Goal: Information Seeking & Learning: Learn about a topic

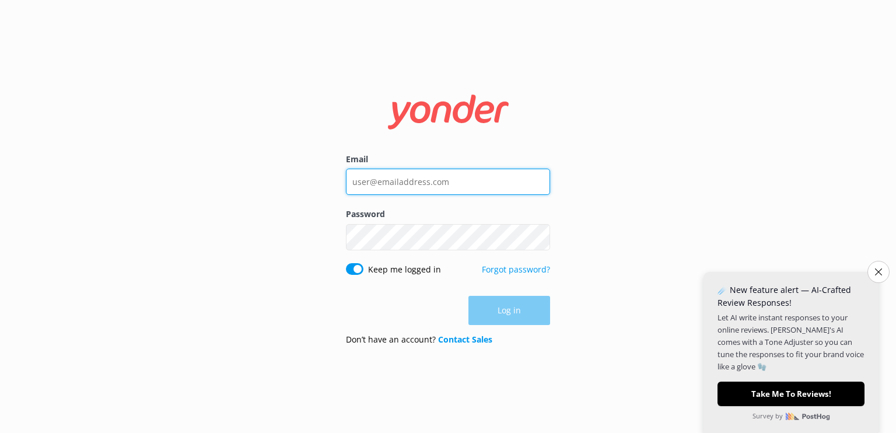
type input "[EMAIL_ADDRESS][PERSON_NAME][DOMAIN_NAME]"
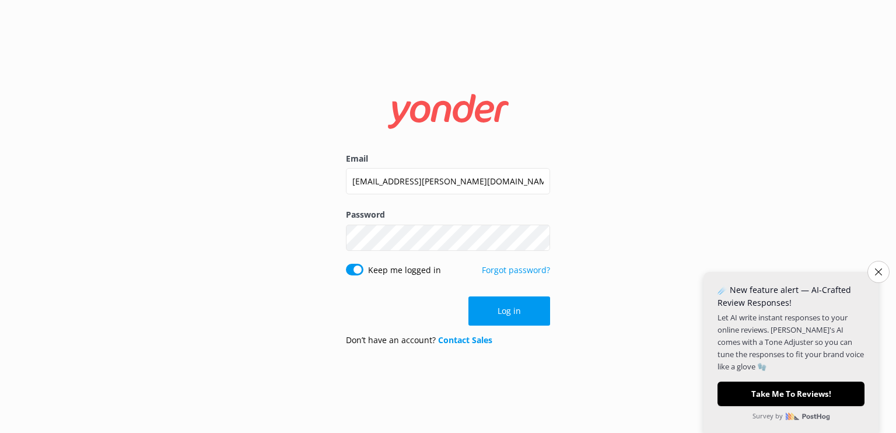
click at [520, 308] on div "Log in" at bounding box center [448, 310] width 204 height 29
drag, startPoint x: 873, startPoint y: 272, endPoint x: 862, endPoint y: 268, distance: 12.6
click at [873, 272] on button "Close survey" at bounding box center [879, 272] width 22 height 22
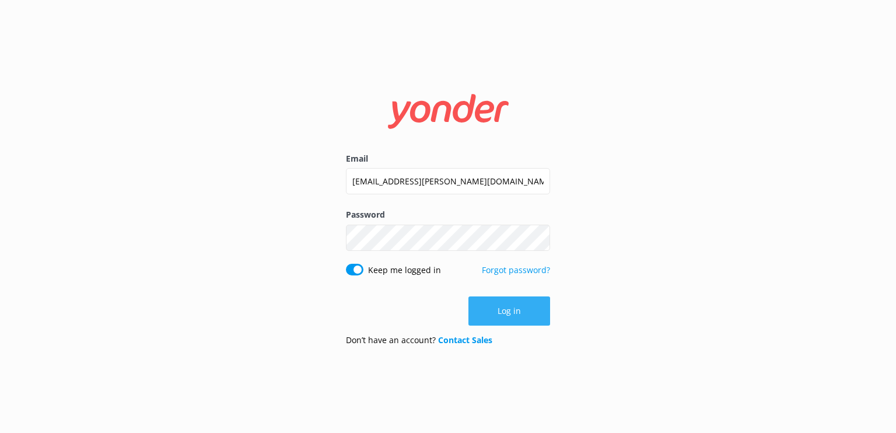
click at [500, 314] on button "Log in" at bounding box center [509, 310] width 82 height 29
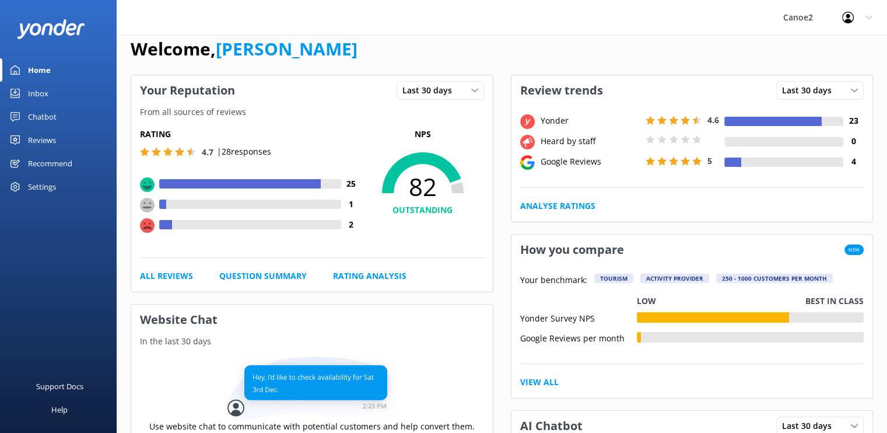
scroll to position [12, 0]
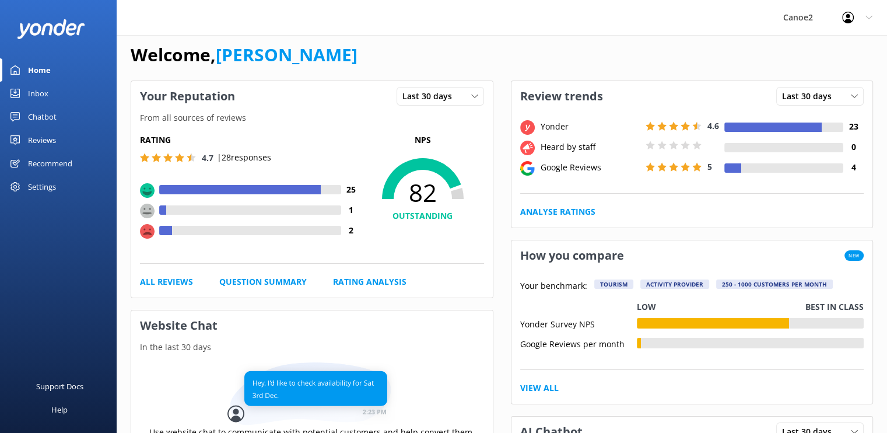
click at [164, 235] on div "2" at bounding box center [260, 230] width 202 height 13
click at [146, 230] on use at bounding box center [147, 231] width 15 height 15
click at [169, 282] on link "All Reviews" at bounding box center [166, 281] width 53 height 13
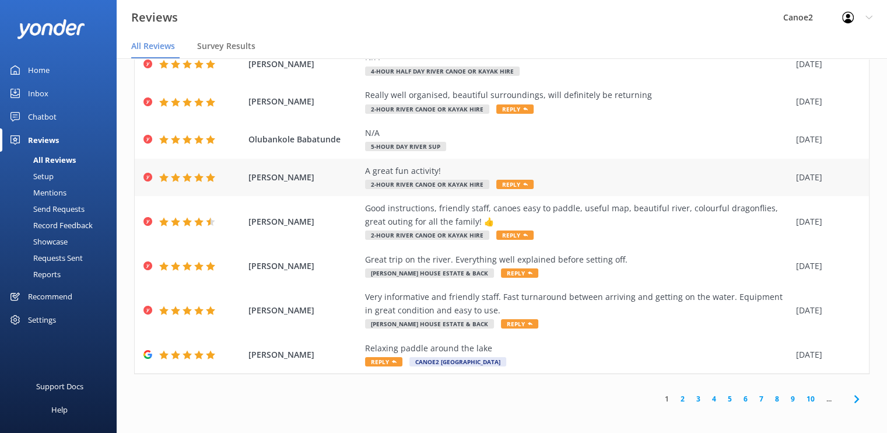
scroll to position [23, 0]
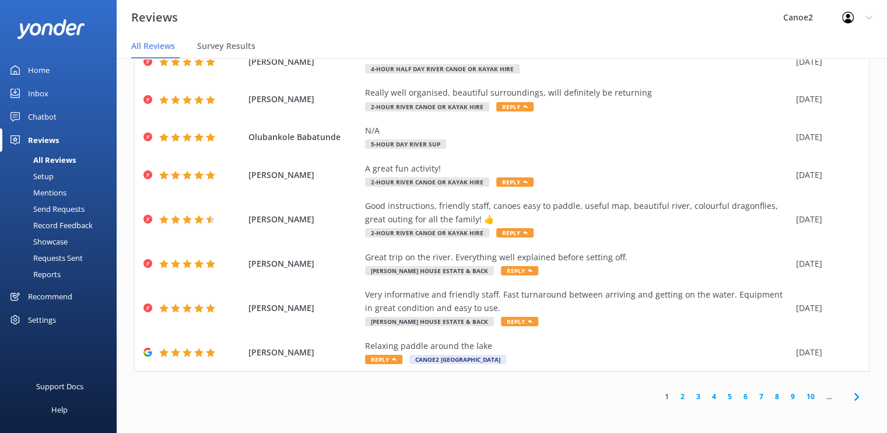
click at [675, 394] on link "2" at bounding box center [683, 396] width 16 height 11
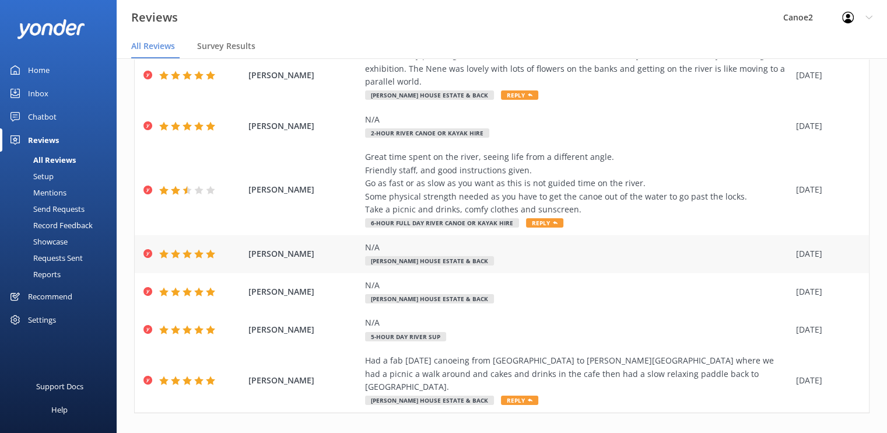
scroll to position [204, 0]
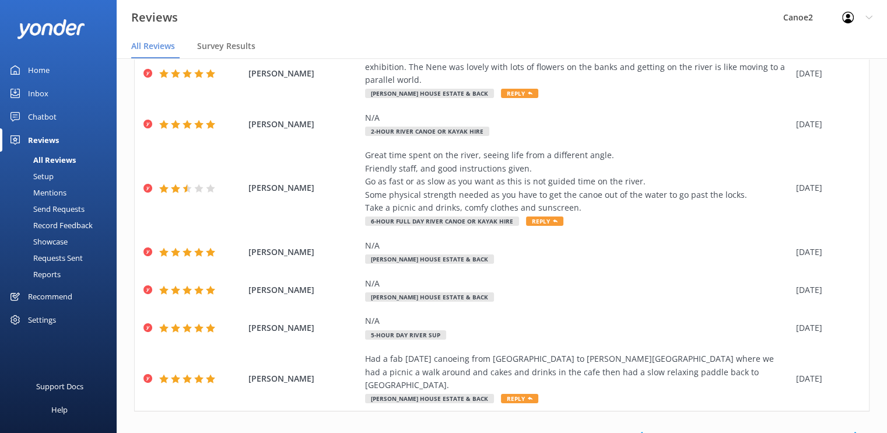
drag, startPoint x: 691, startPoint y: 395, endPoint x: 691, endPoint y: 387, distance: 7.6
click at [691, 431] on link "3" at bounding box center [699, 436] width 16 height 11
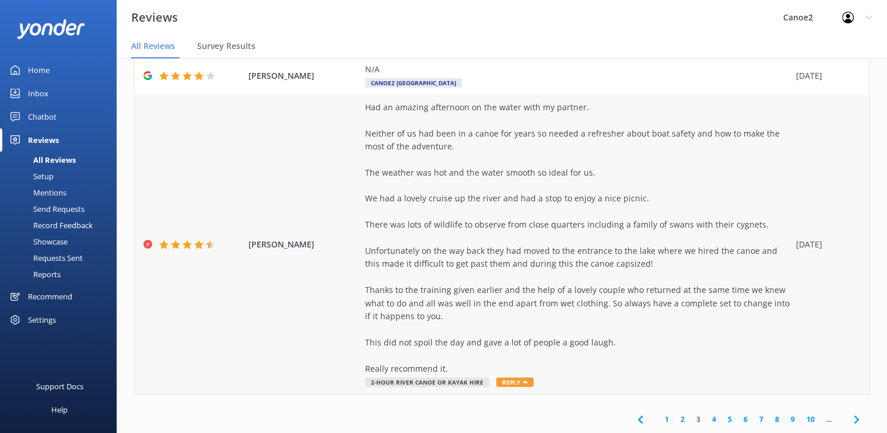
scroll to position [518, 0]
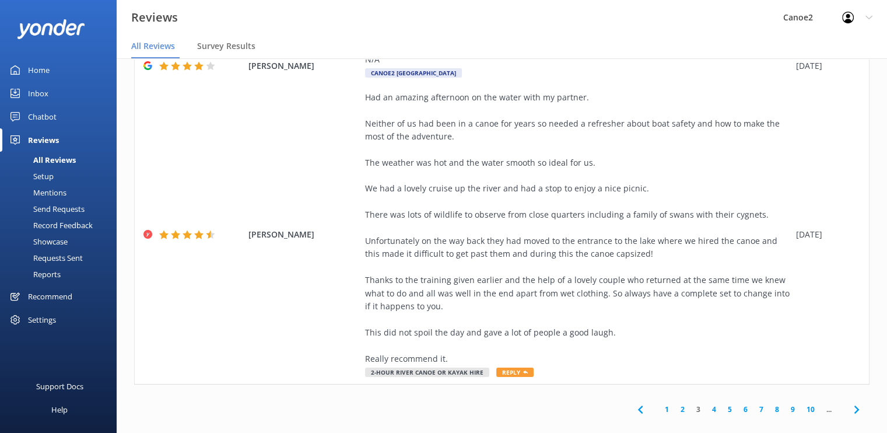
click at [707, 404] on link "4" at bounding box center [715, 409] width 16 height 11
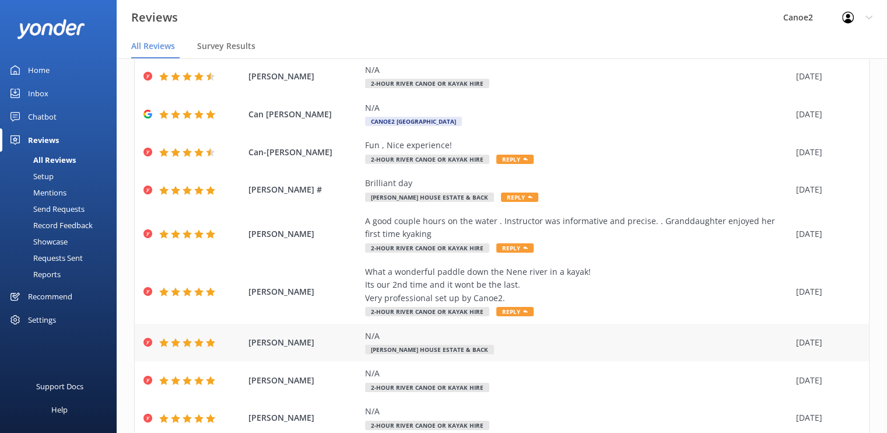
scroll to position [0, 0]
